Goal: Download file/media

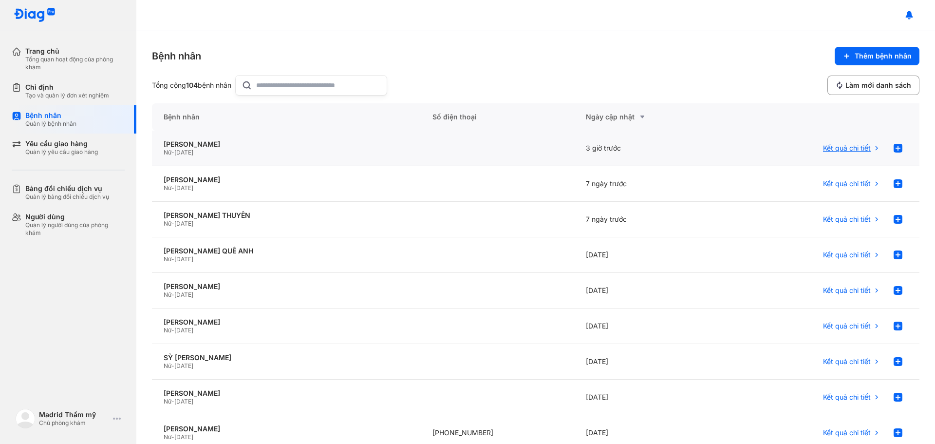
click at [850, 148] on span "Kết quả chi tiết" at bounding box center [847, 148] width 48 height 9
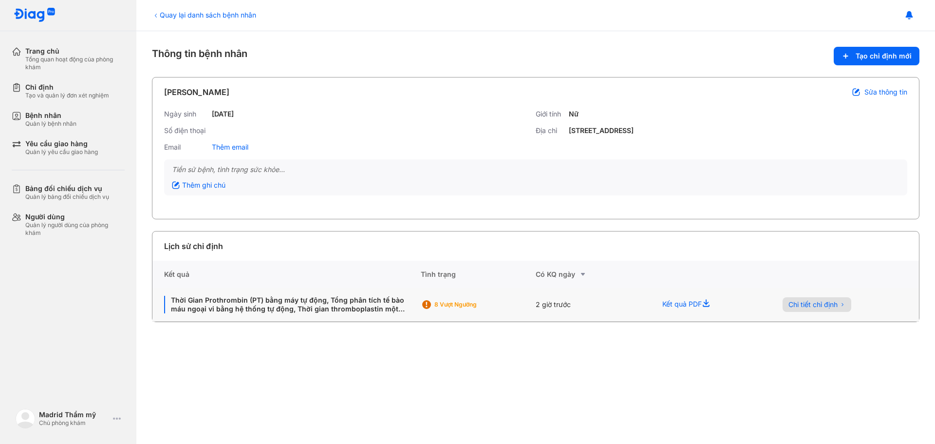
click at [814, 304] on span "Chi tiết chỉ định" at bounding box center [813, 304] width 49 height 9
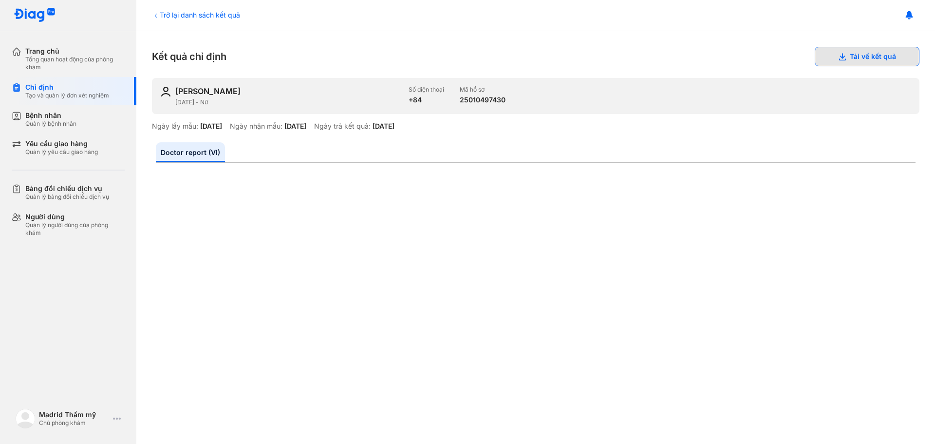
click at [859, 58] on button "Tải về kết quả" at bounding box center [867, 56] width 105 height 19
